Goal: Task Accomplishment & Management: Manage account settings

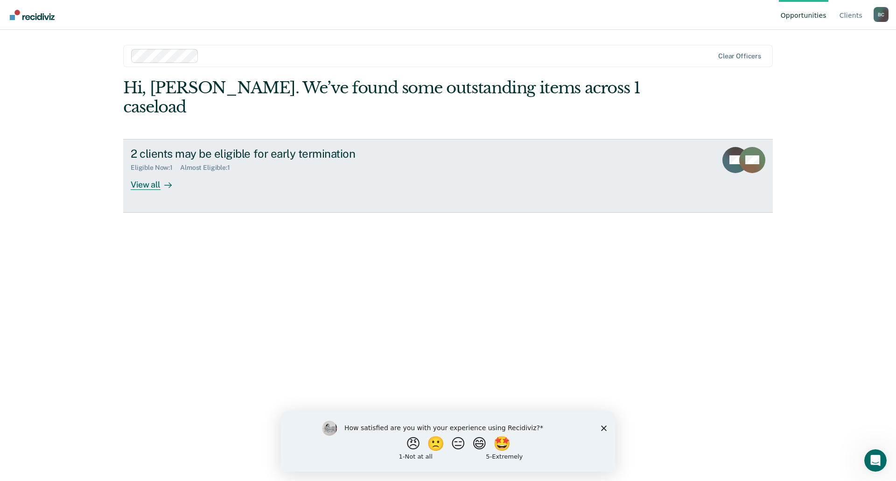
click at [146, 172] on div "View all" at bounding box center [157, 181] width 52 height 18
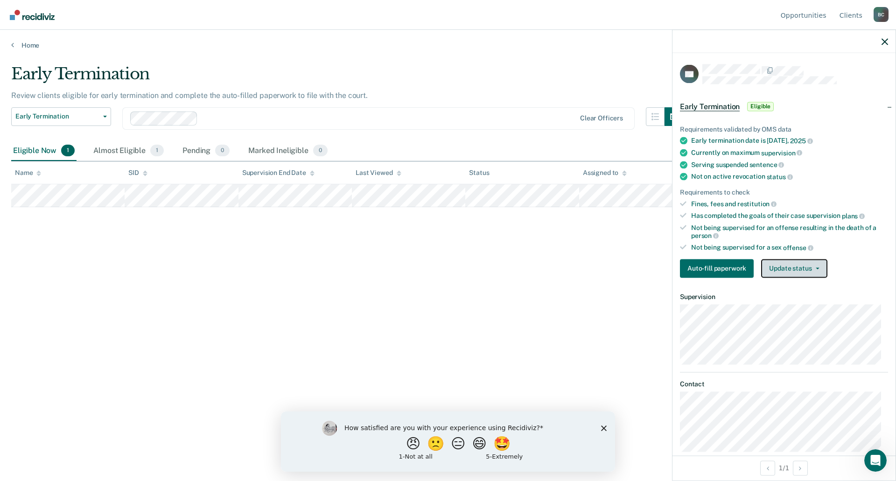
click at [799, 272] on button "Update status" at bounding box center [794, 268] width 66 height 19
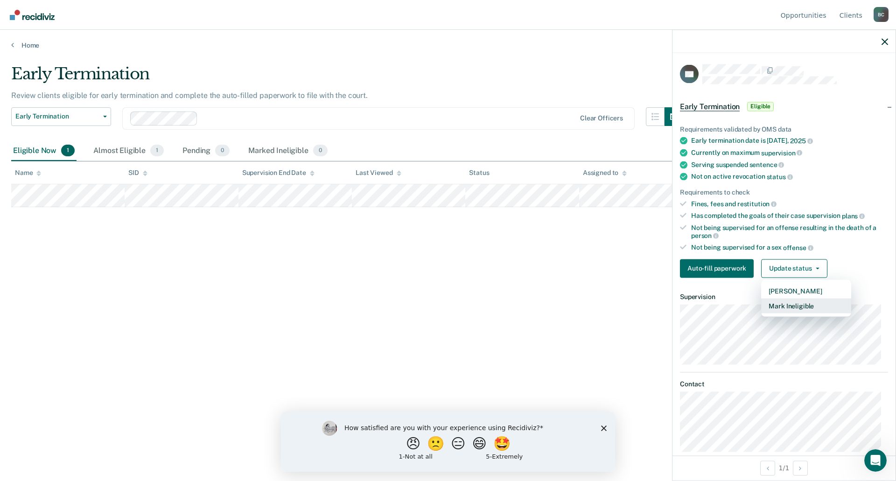
click at [802, 306] on button "Mark Ineligible" at bounding box center [806, 305] width 90 height 15
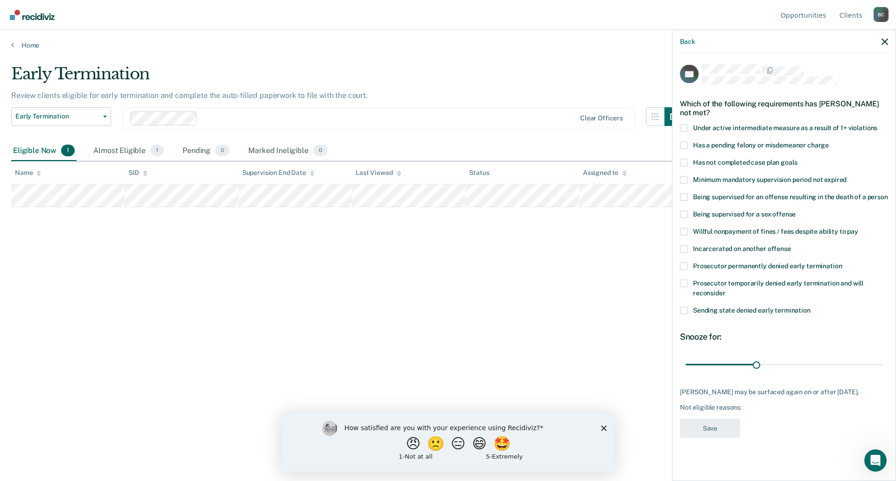
click at [733, 162] on span "Has not completed case plan goals" at bounding box center [745, 161] width 104 height 7
click at [797, 159] on input "Has not completed case plan goals" at bounding box center [797, 159] width 0 height 0
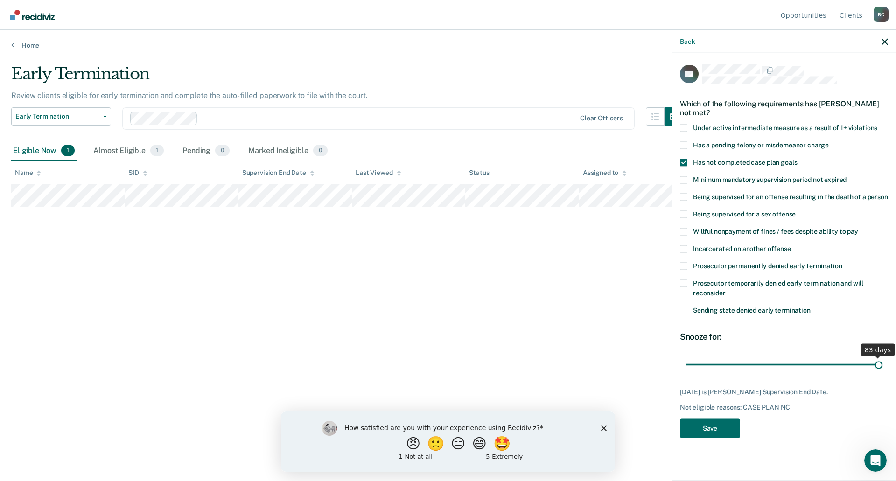
drag, startPoint x: 754, startPoint y: 362, endPoint x: 887, endPoint y: 356, distance: 133.2
type input "83"
click at [883, 357] on input "range" at bounding box center [784, 365] width 197 height 16
drag, startPoint x: 878, startPoint y: 364, endPoint x: 890, endPoint y: 366, distance: 12.4
click at [883, 366] on input "range" at bounding box center [784, 365] width 197 height 16
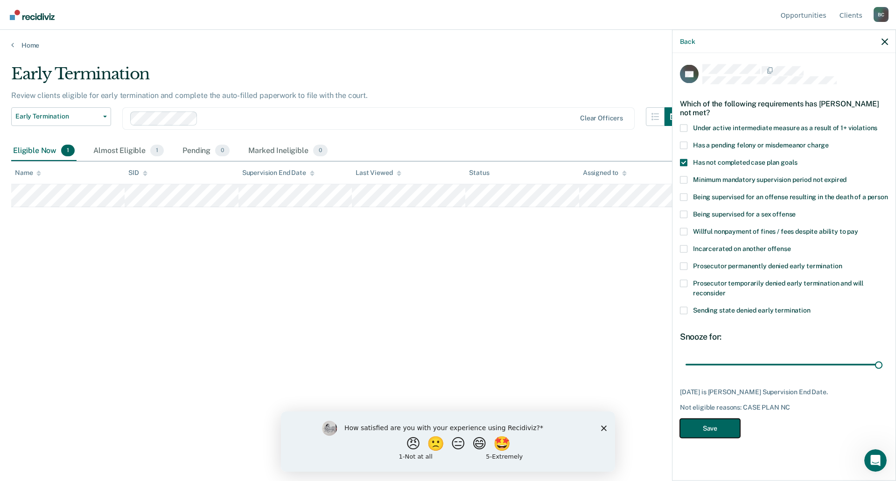
click at [715, 426] on button "Save" at bounding box center [710, 428] width 60 height 19
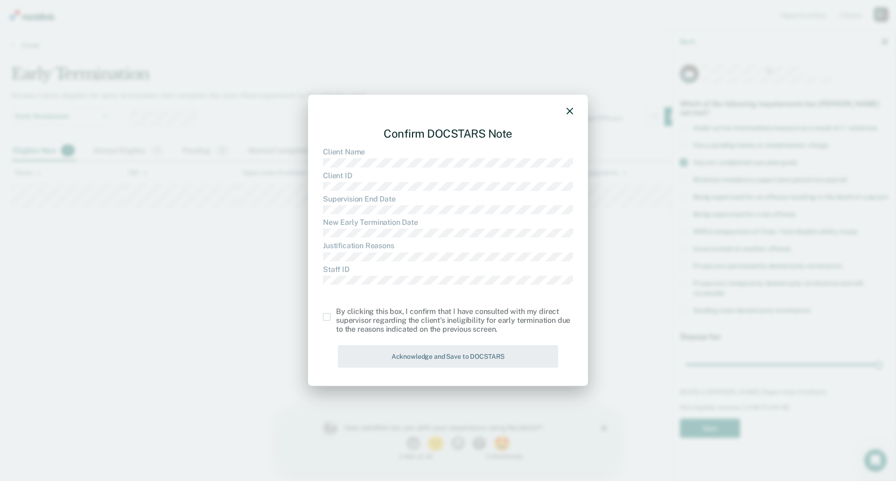
click at [326, 318] on span at bounding box center [326, 316] width 7 height 7
click at [336, 313] on input "checkbox" at bounding box center [336, 313] width 0 height 0
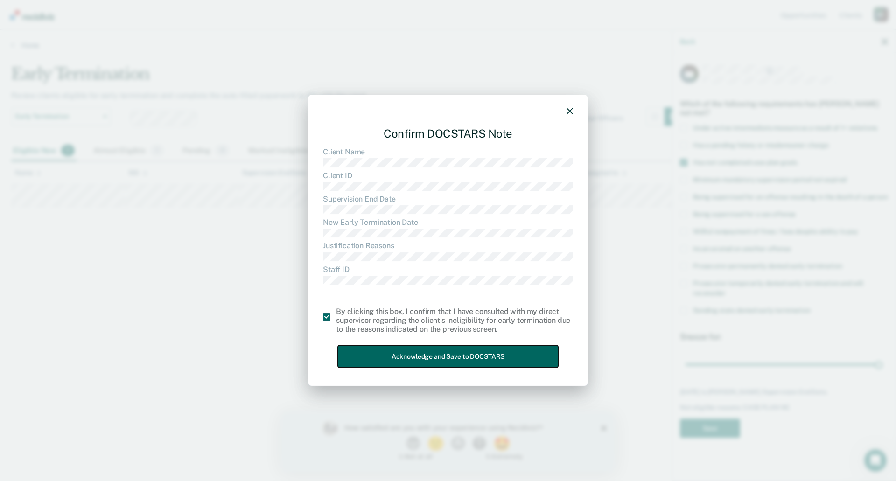
click at [406, 361] on button "Acknowledge and Save to DOCSTARS" at bounding box center [448, 356] width 220 height 23
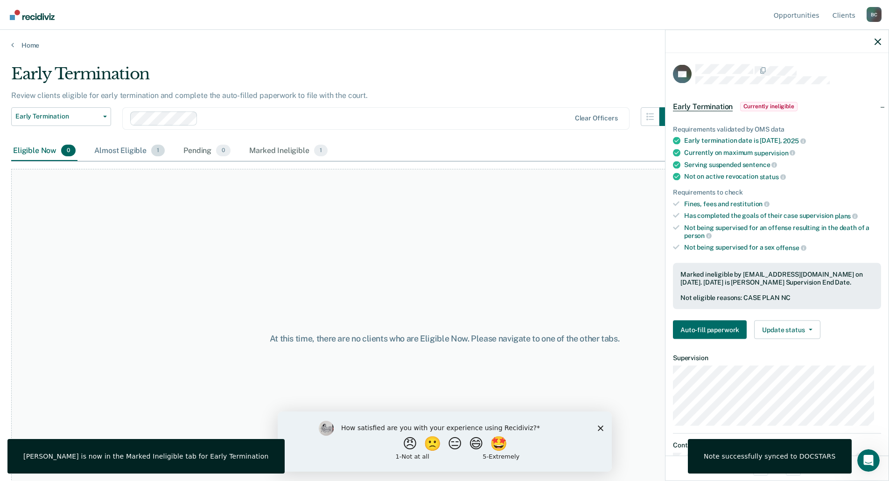
click at [122, 152] on div "Almost Eligible 1" at bounding box center [129, 151] width 74 height 21
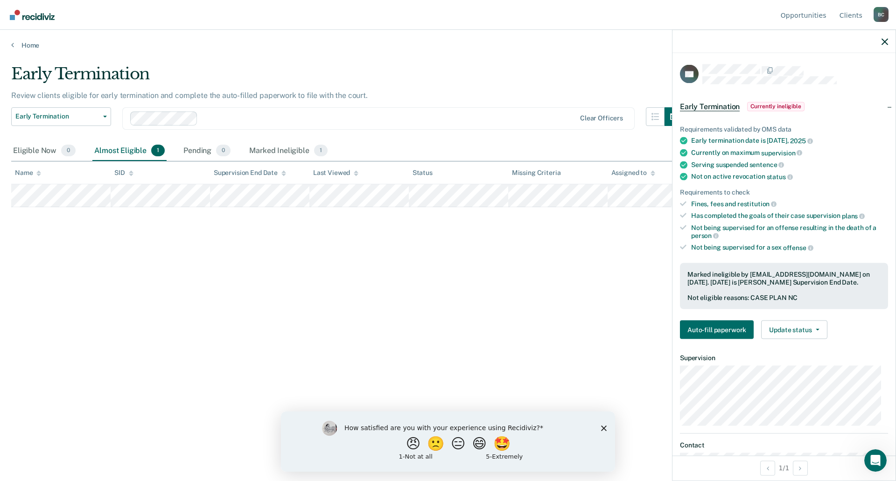
click at [615, 431] on div "How satisfied are you with your experience using Recidiviz? 😠 🙁 😑 😄 🤩 1 - Not a…" at bounding box center [448, 441] width 334 height 60
click at [605, 429] on icon "Close survey" at bounding box center [604, 428] width 6 height 6
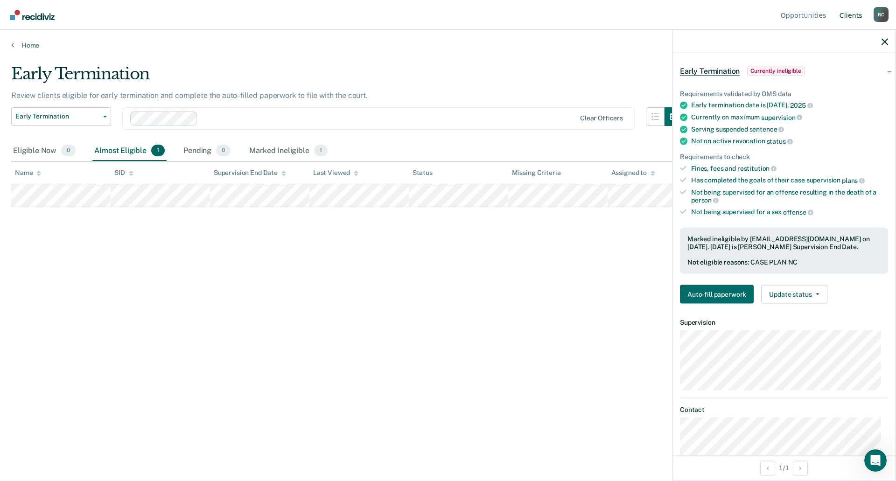
scroll to position [47, 0]
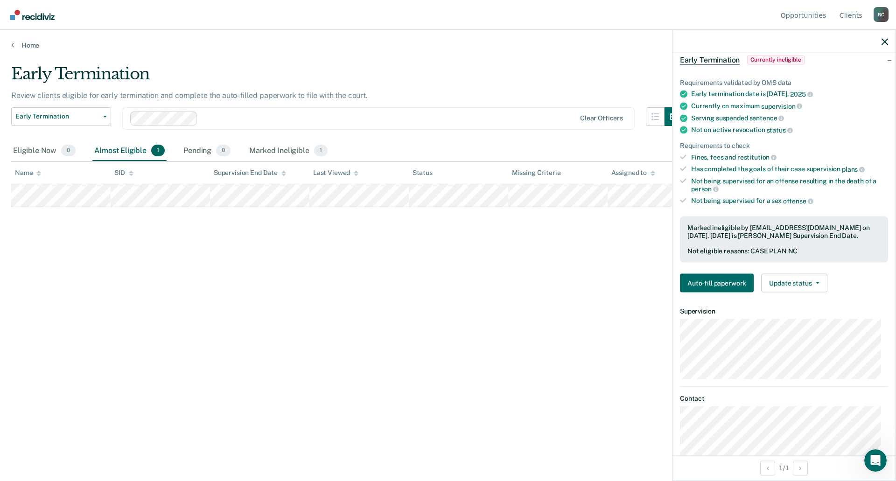
click at [894, 46] on div at bounding box center [784, 41] width 223 height 23
